Goal: Contribute content

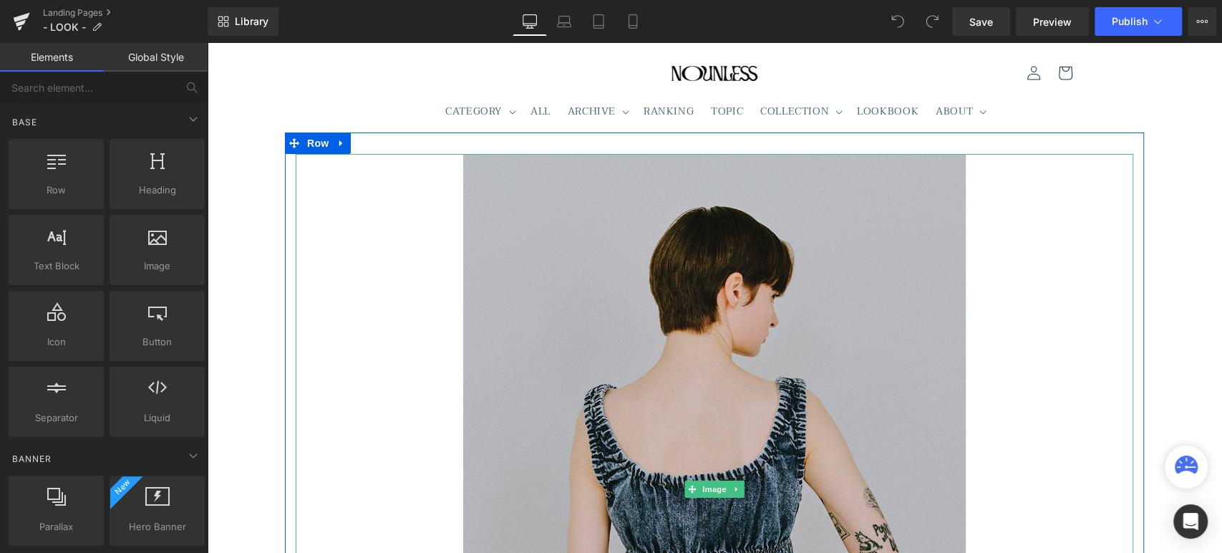
click at [789, 296] on img at bounding box center [714, 489] width 502 height 670
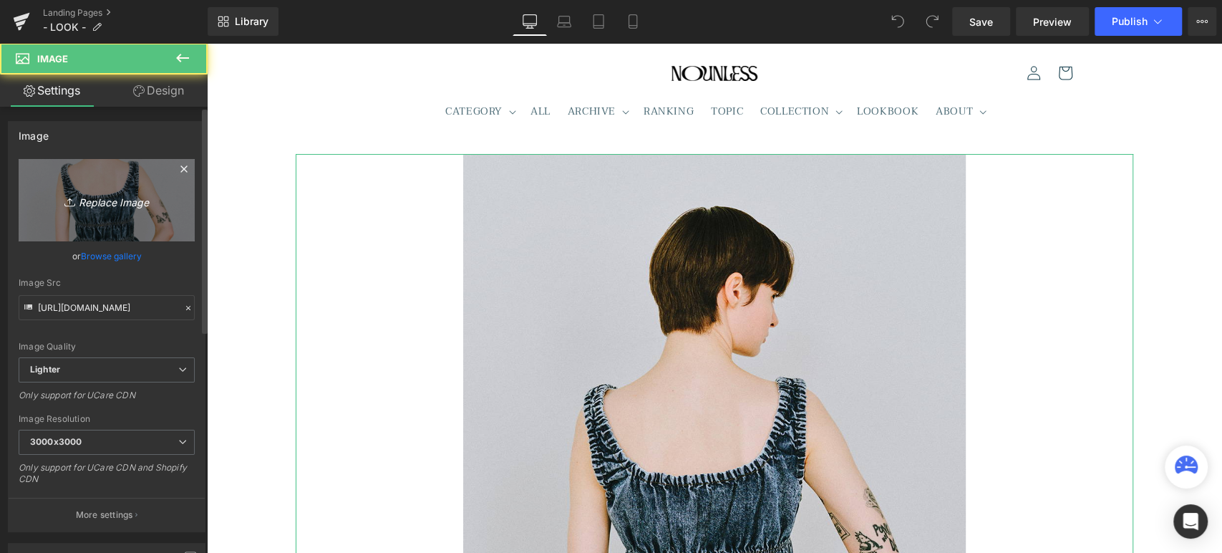
click at [98, 199] on icon "Replace Image" at bounding box center [106, 200] width 115 height 18
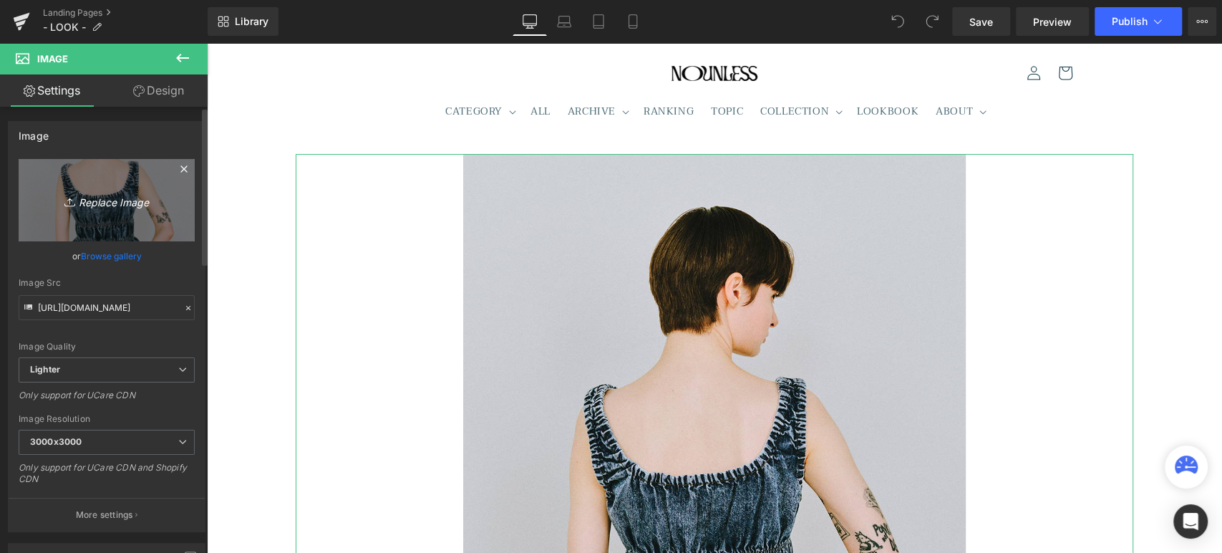
type input "C:\fakepath\Nounless2203.jpg"
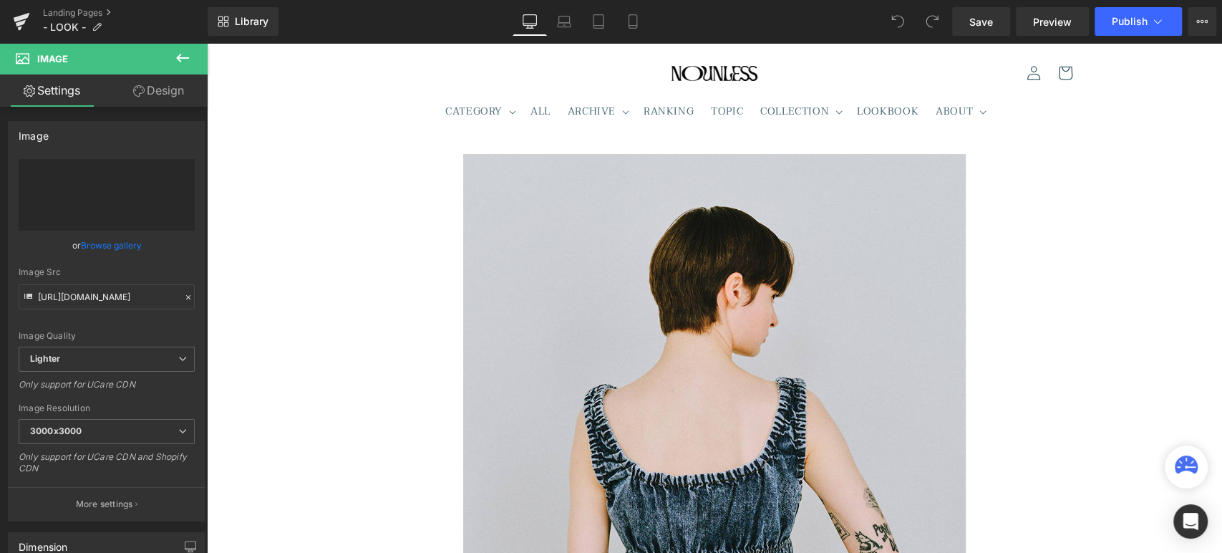
type input "[URL][DOMAIN_NAME]"
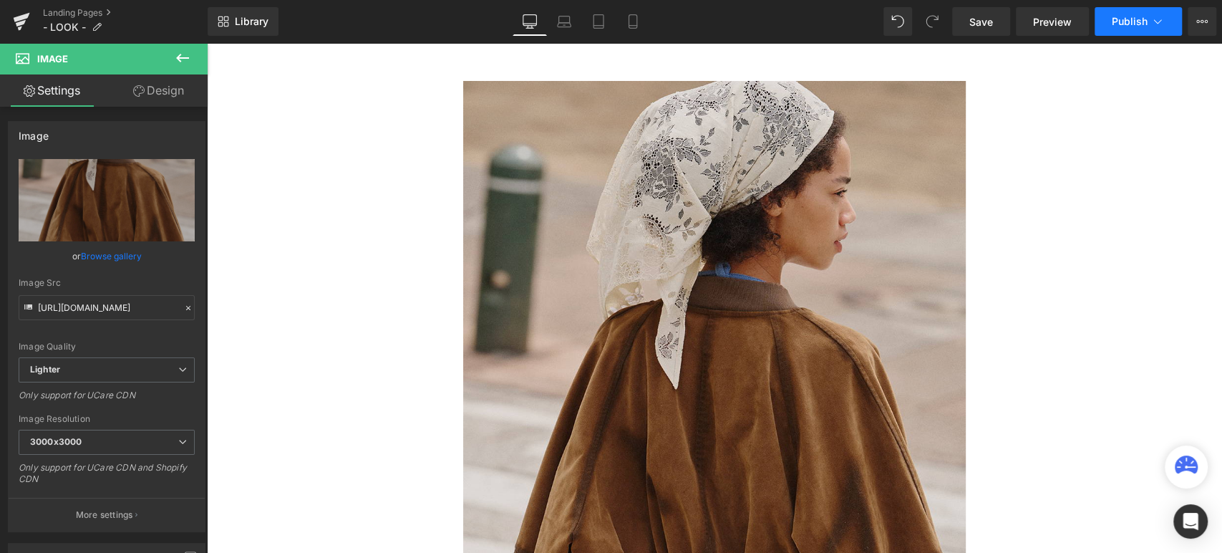
scroll to position [66, 0]
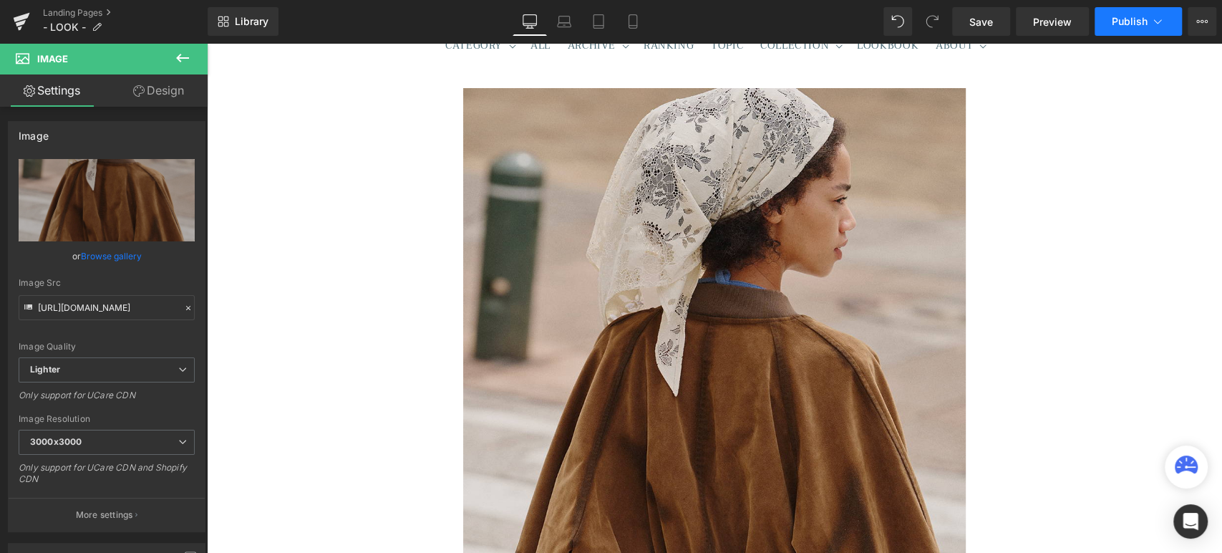
click at [1150, 14] on icon at bounding box center [1157, 21] width 14 height 14
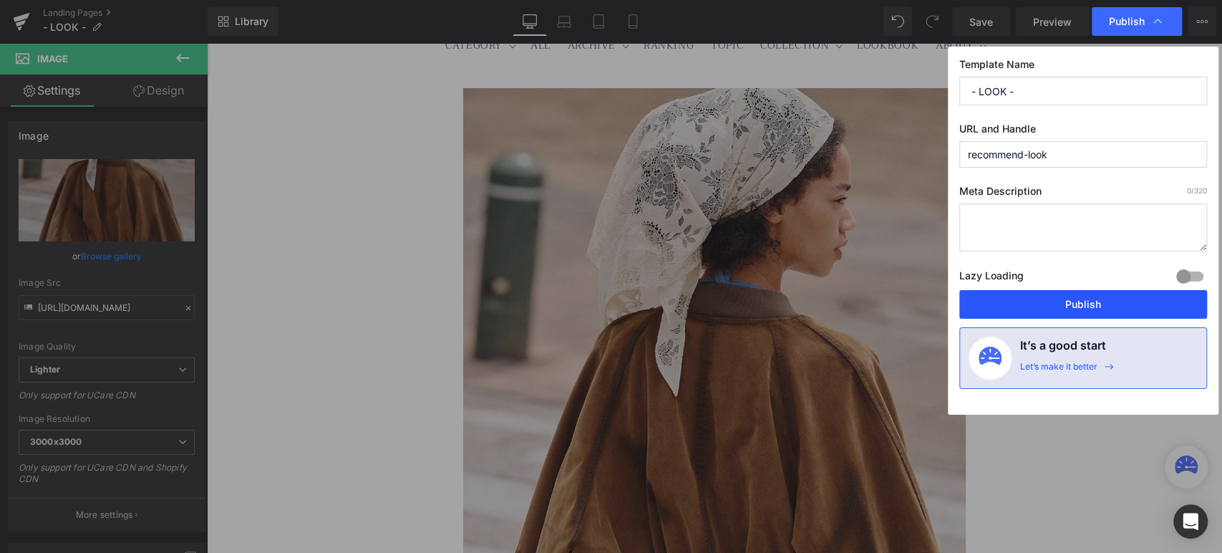
click at [1090, 311] on button "Publish" at bounding box center [1083, 304] width 248 height 29
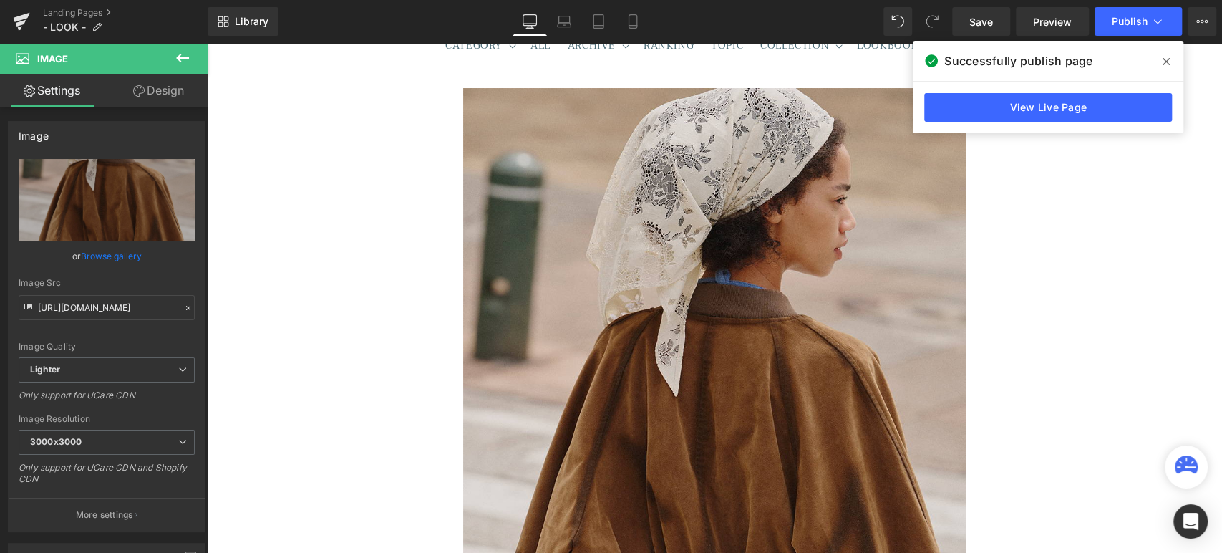
click at [1167, 57] on icon at bounding box center [1165, 61] width 7 height 11
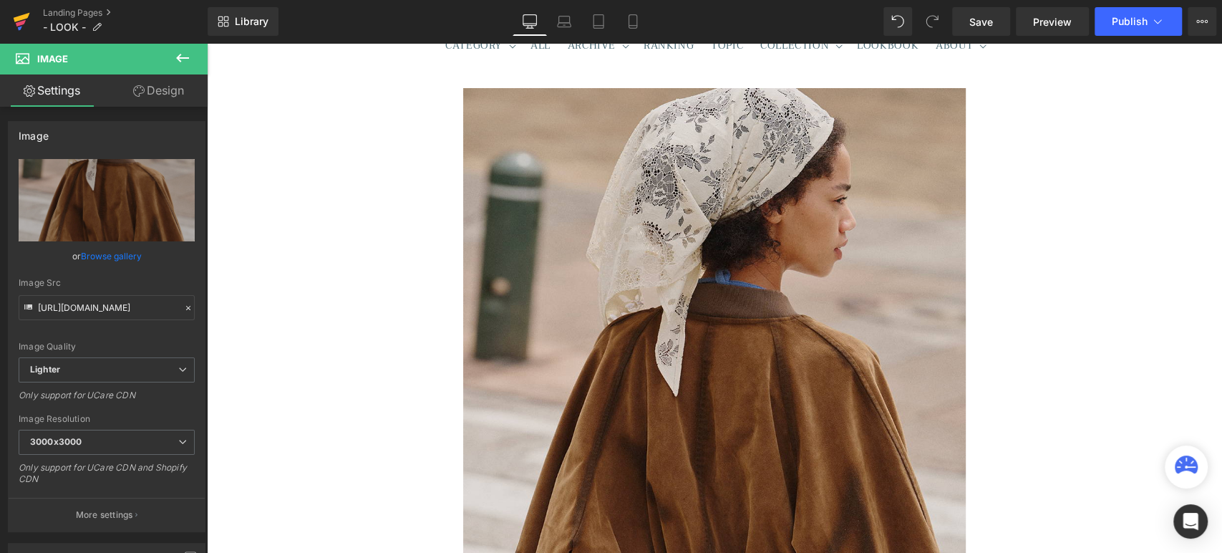
click at [28, 28] on icon at bounding box center [21, 22] width 17 height 36
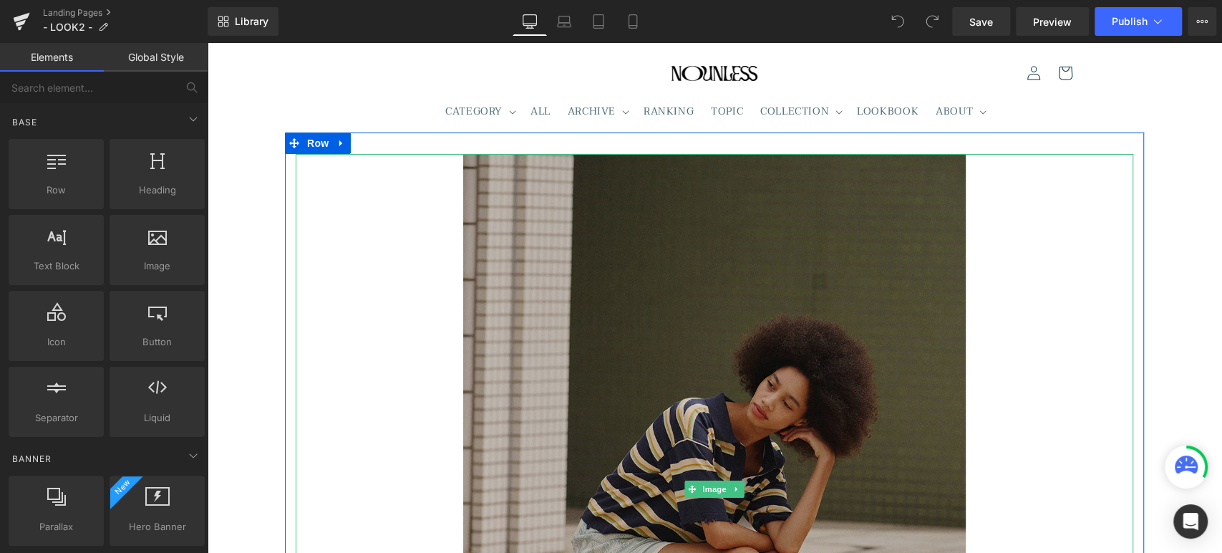
click at [749, 308] on img at bounding box center [714, 489] width 502 height 670
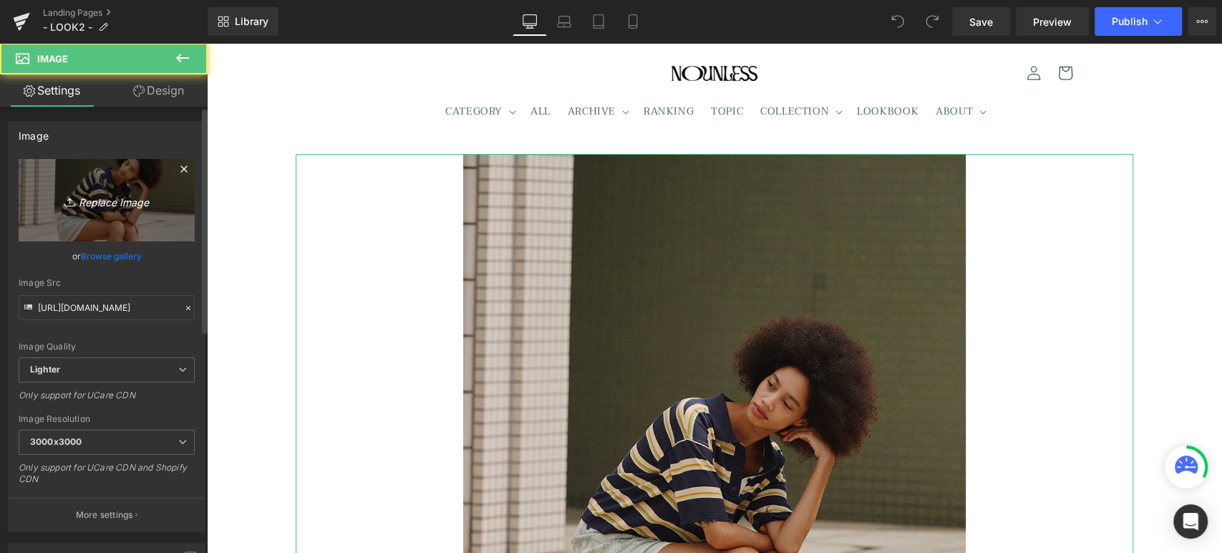
click at [69, 195] on icon at bounding box center [71, 202] width 14 height 14
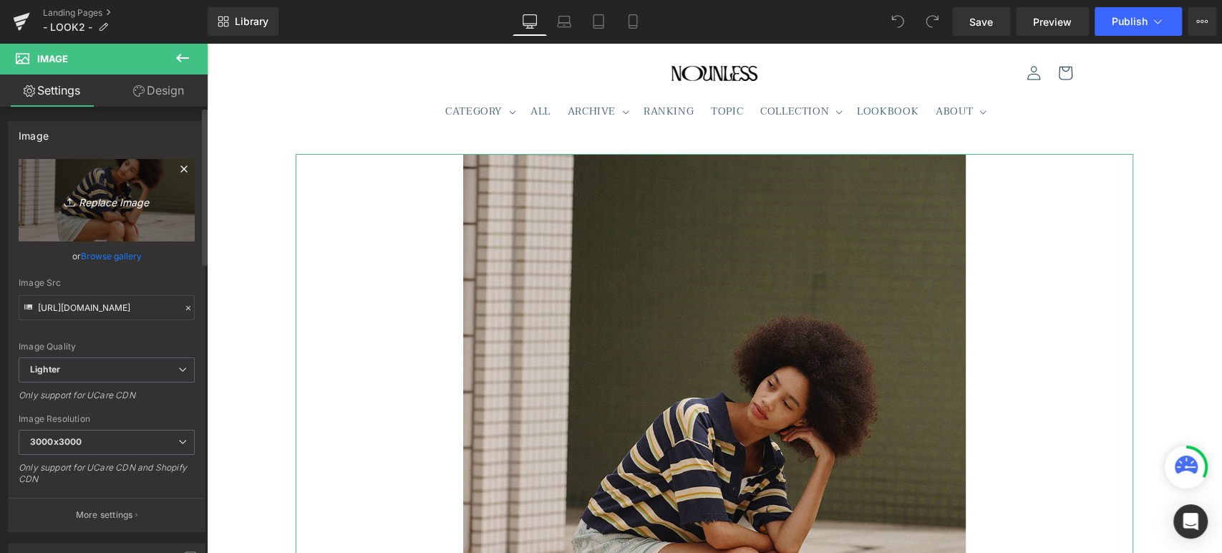
type input "C:\fakepath\20240608_nounless0128.jpg"
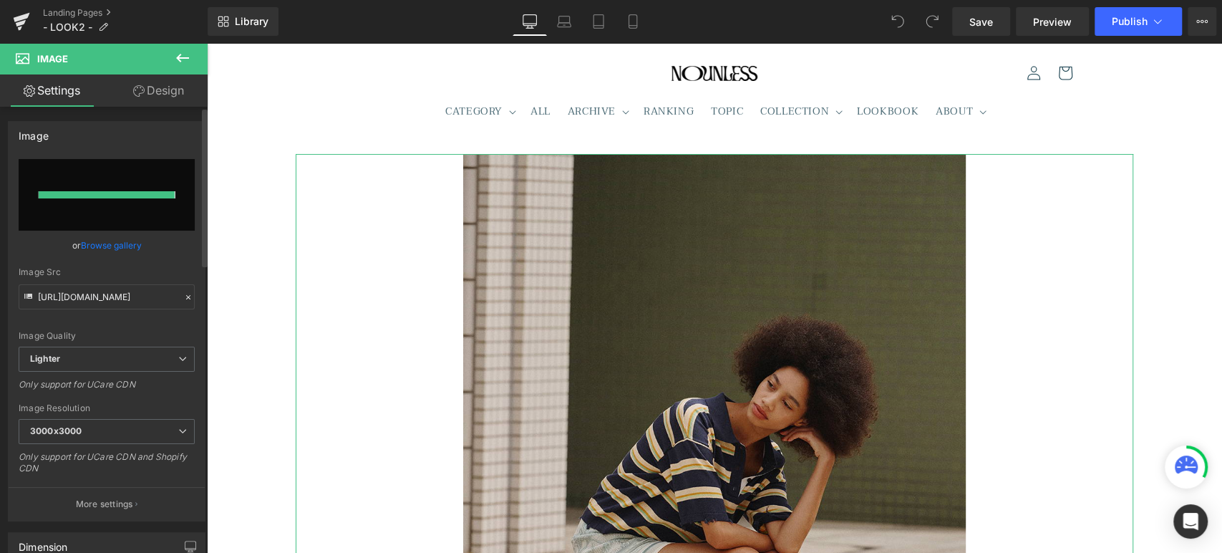
type input "[URL][DOMAIN_NAME]"
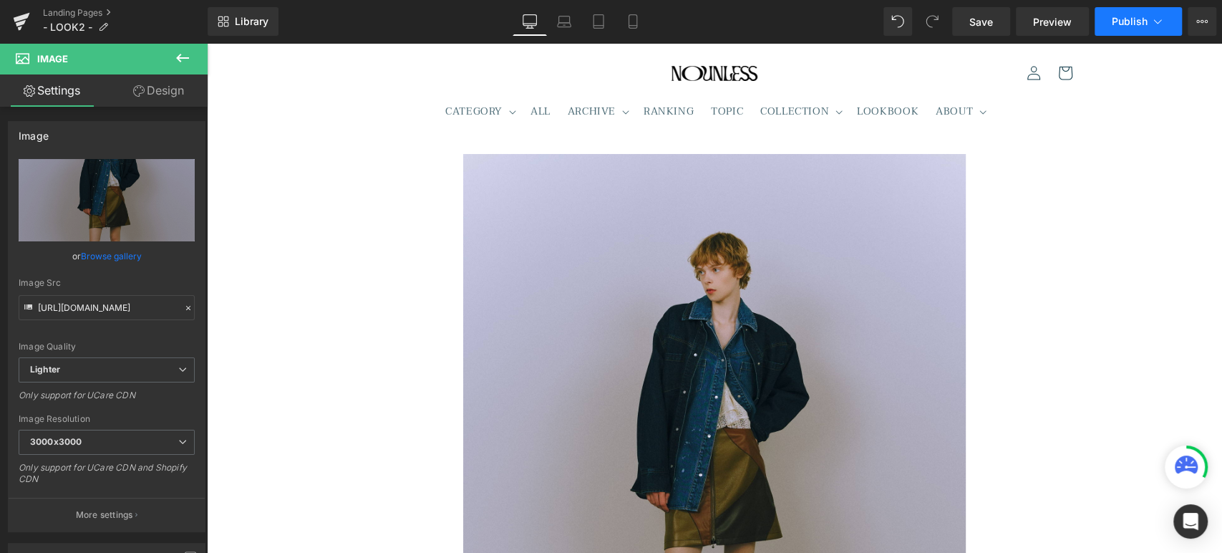
click at [1164, 19] on button "Publish" at bounding box center [1137, 21] width 87 height 29
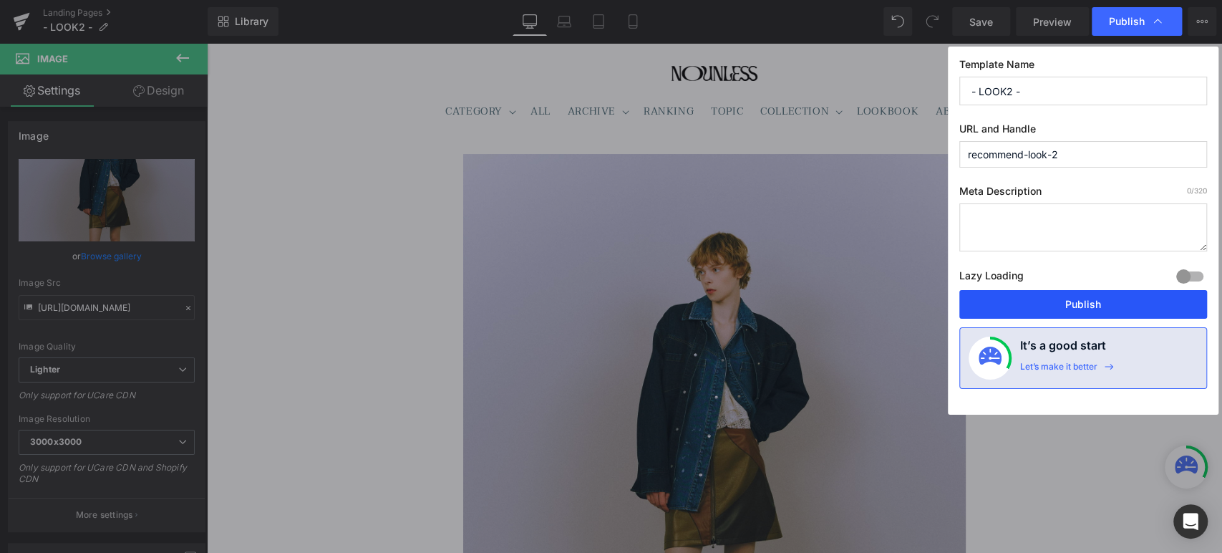
click at [1036, 304] on button "Publish" at bounding box center [1083, 304] width 248 height 29
